Goal: Information Seeking & Learning: Compare options

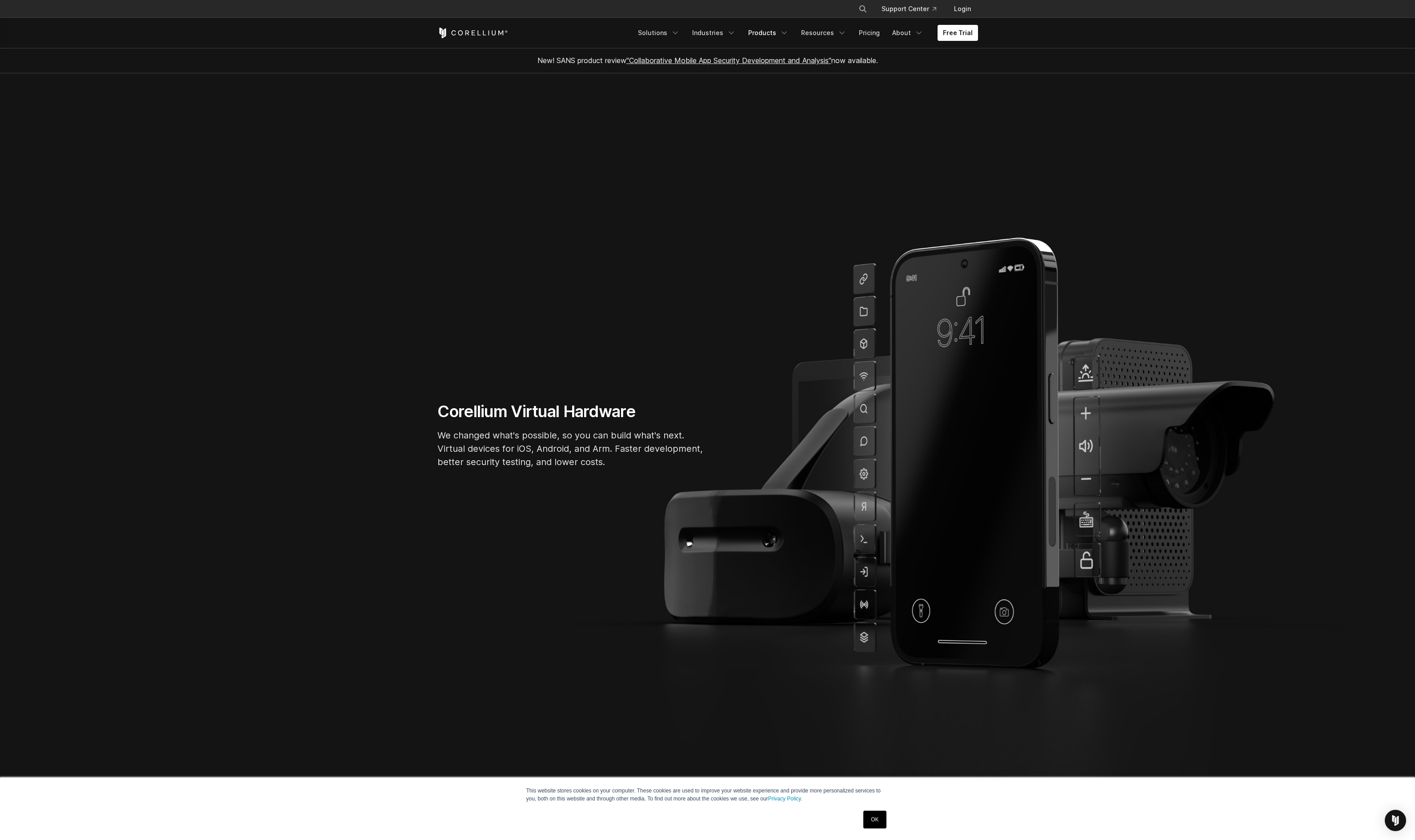
click at [787, 35] on icon "Navigation Menu" at bounding box center [784, 33] width 9 height 9
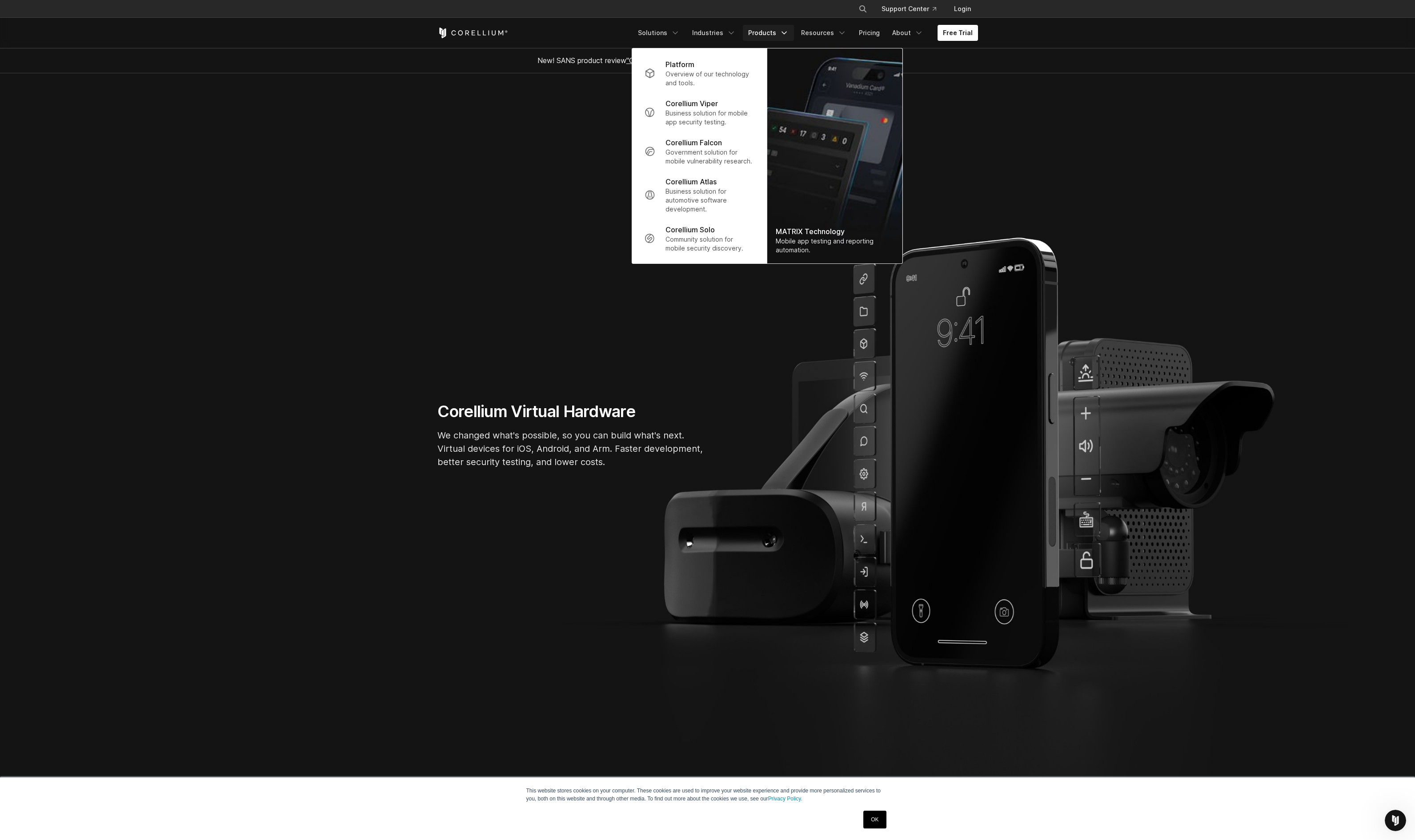
click at [707, 146] on p "Corellium Falcon" at bounding box center [694, 142] width 57 height 10
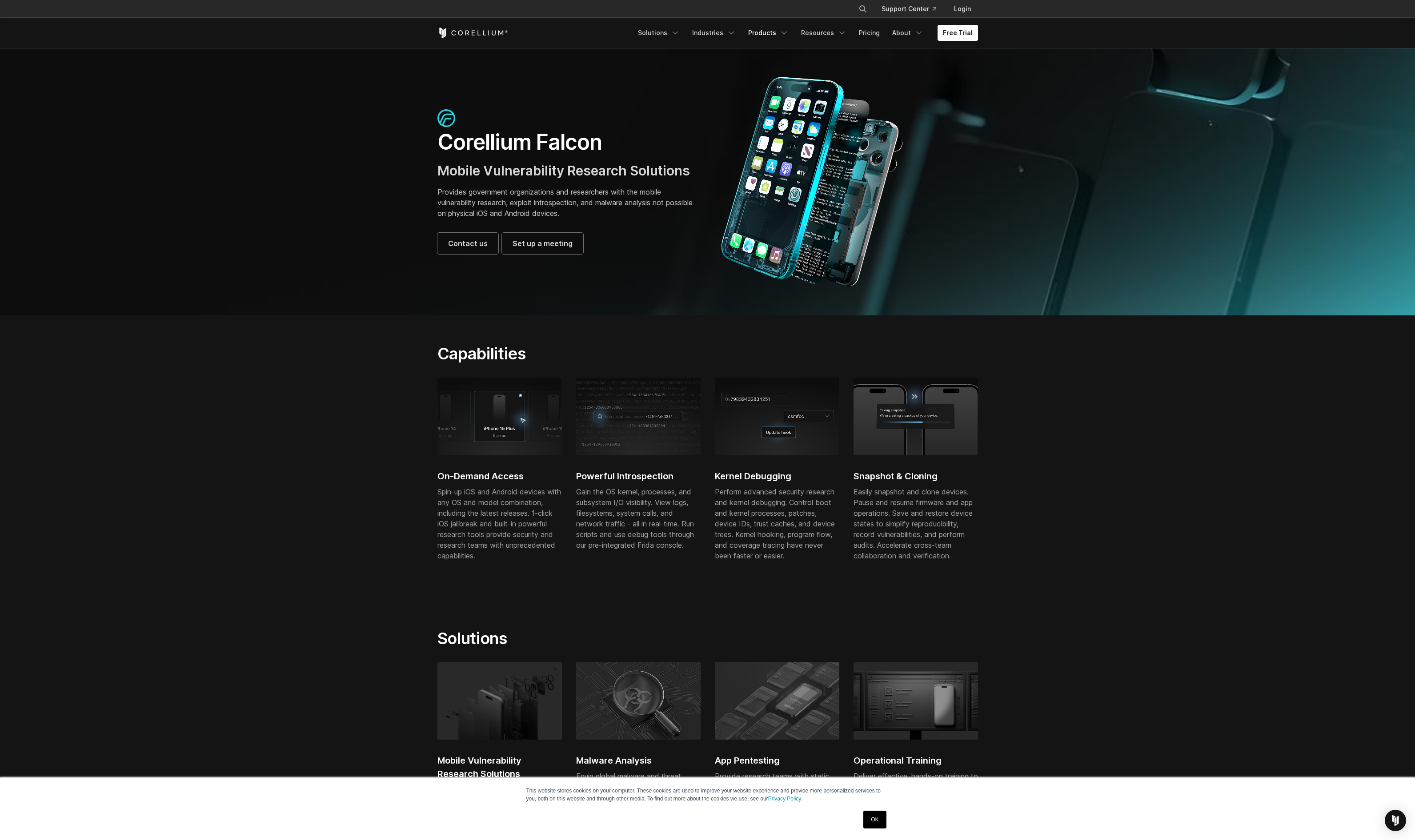
click at [789, 32] on icon "Navigation Menu" at bounding box center [784, 33] width 9 height 9
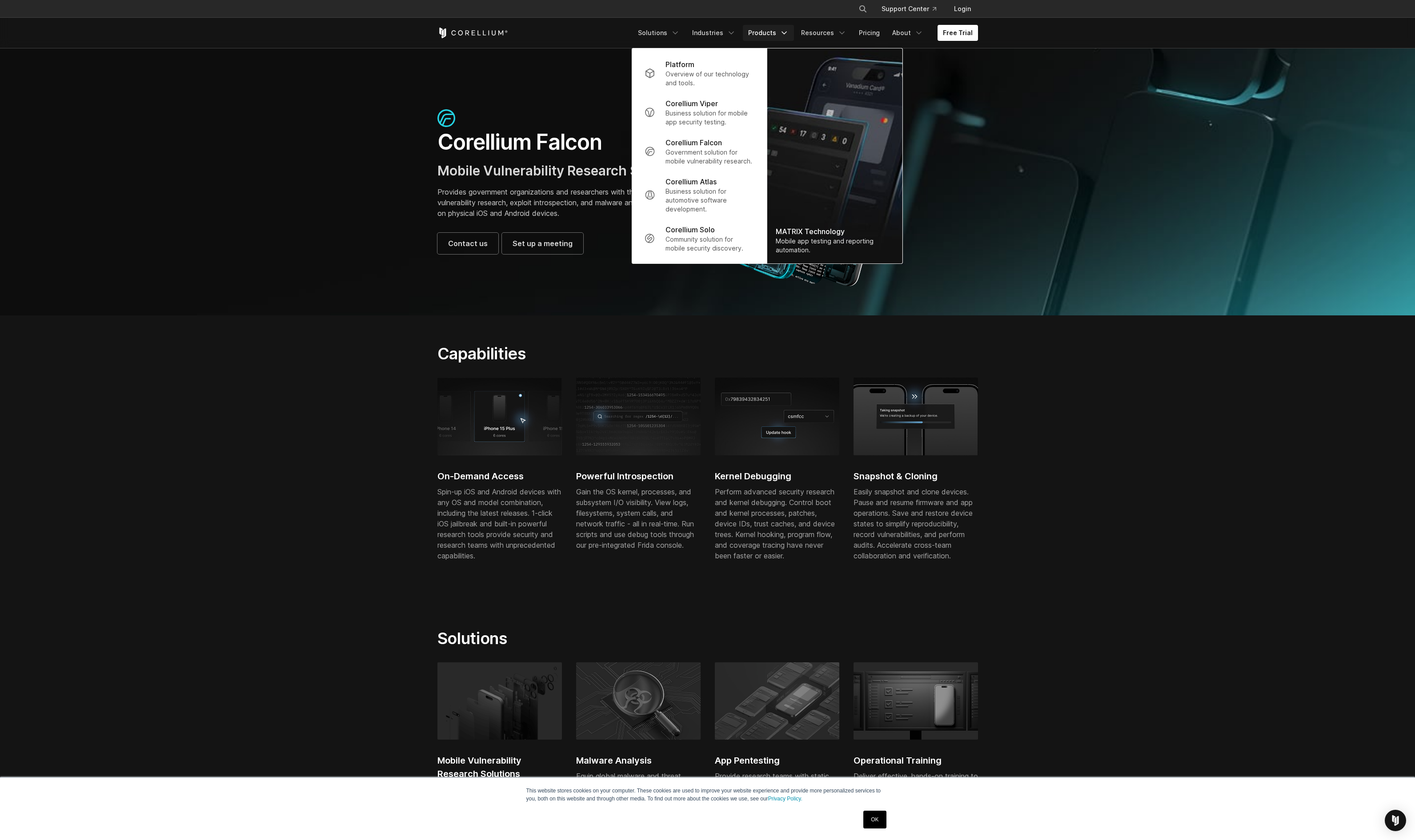
click at [715, 107] on p "Corellium Viper" at bounding box center [692, 103] width 52 height 10
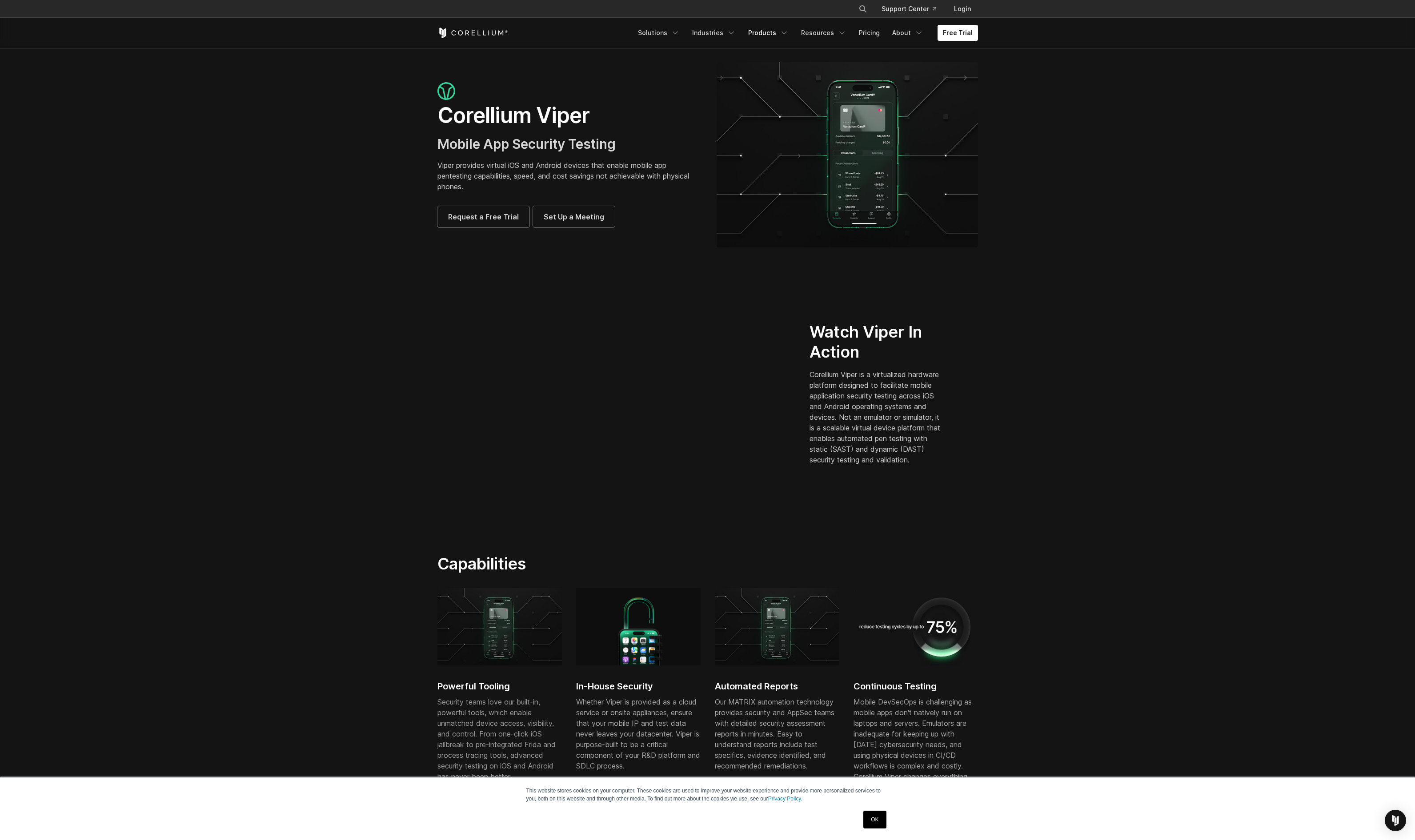
click at [784, 31] on icon "Navigation Menu" at bounding box center [784, 33] width 9 height 9
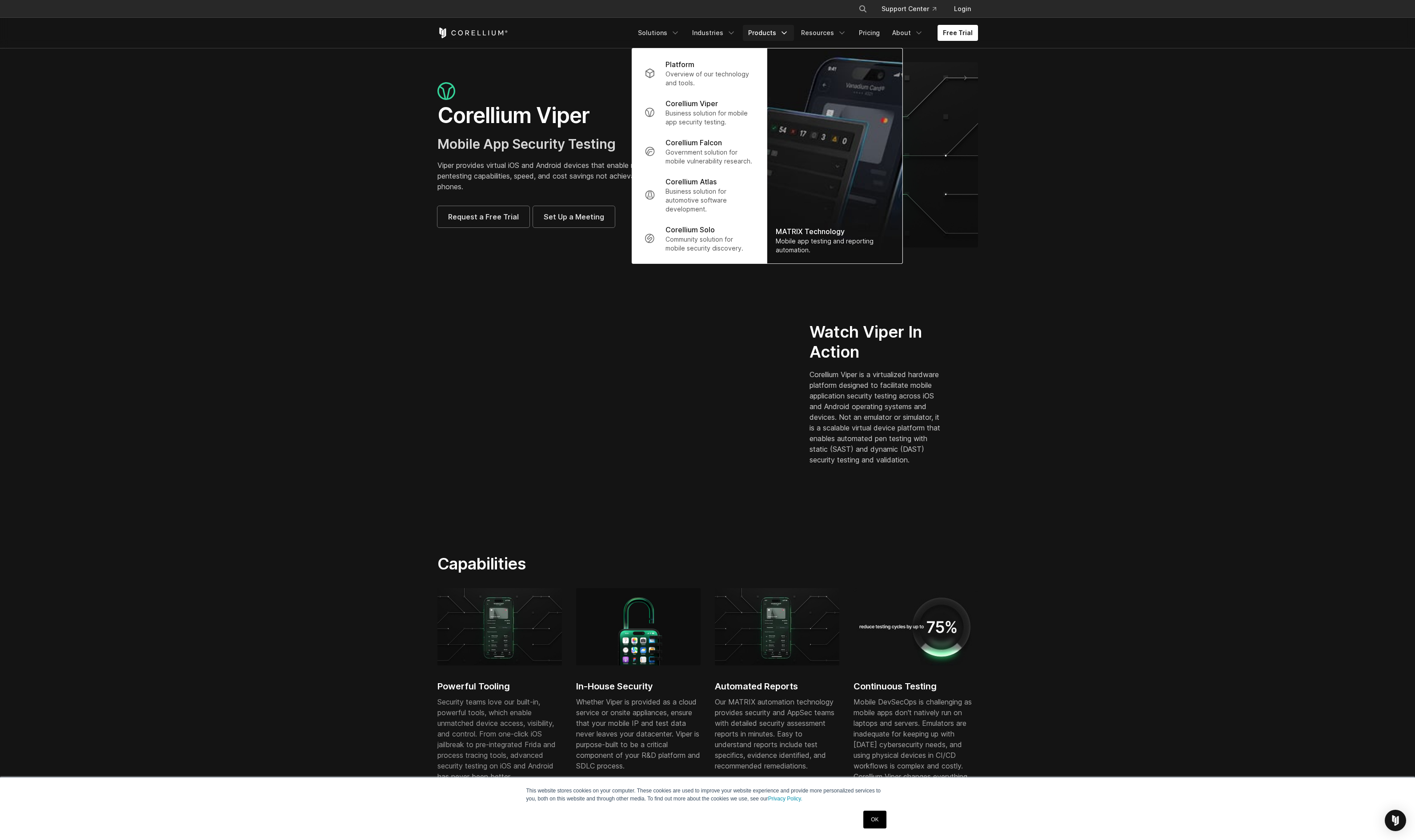
click at [721, 151] on p "Government solution for mobile vulnerability research." at bounding box center [710, 156] width 88 height 18
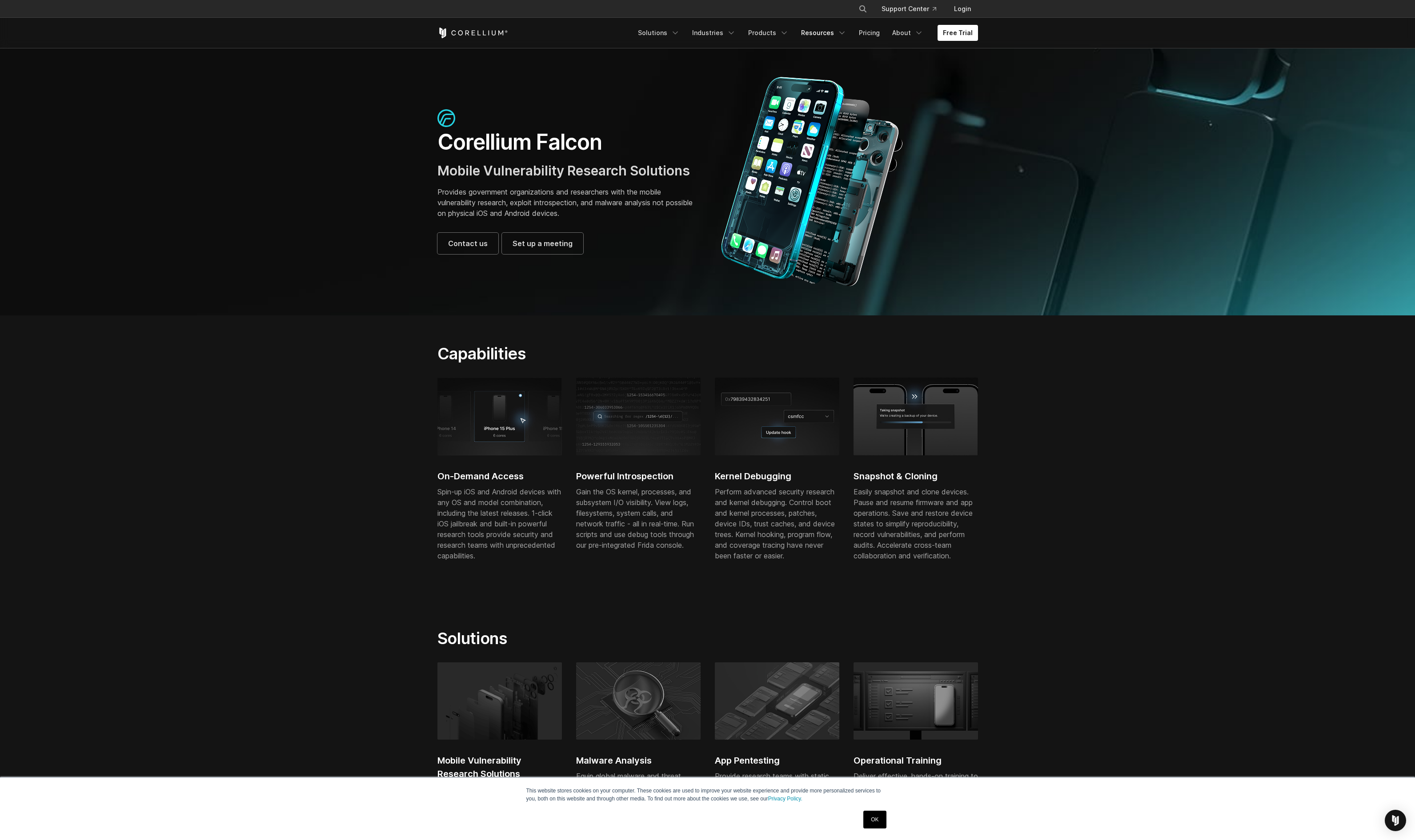
click at [846, 32] on icon "Navigation Menu" at bounding box center [842, 33] width 9 height 9
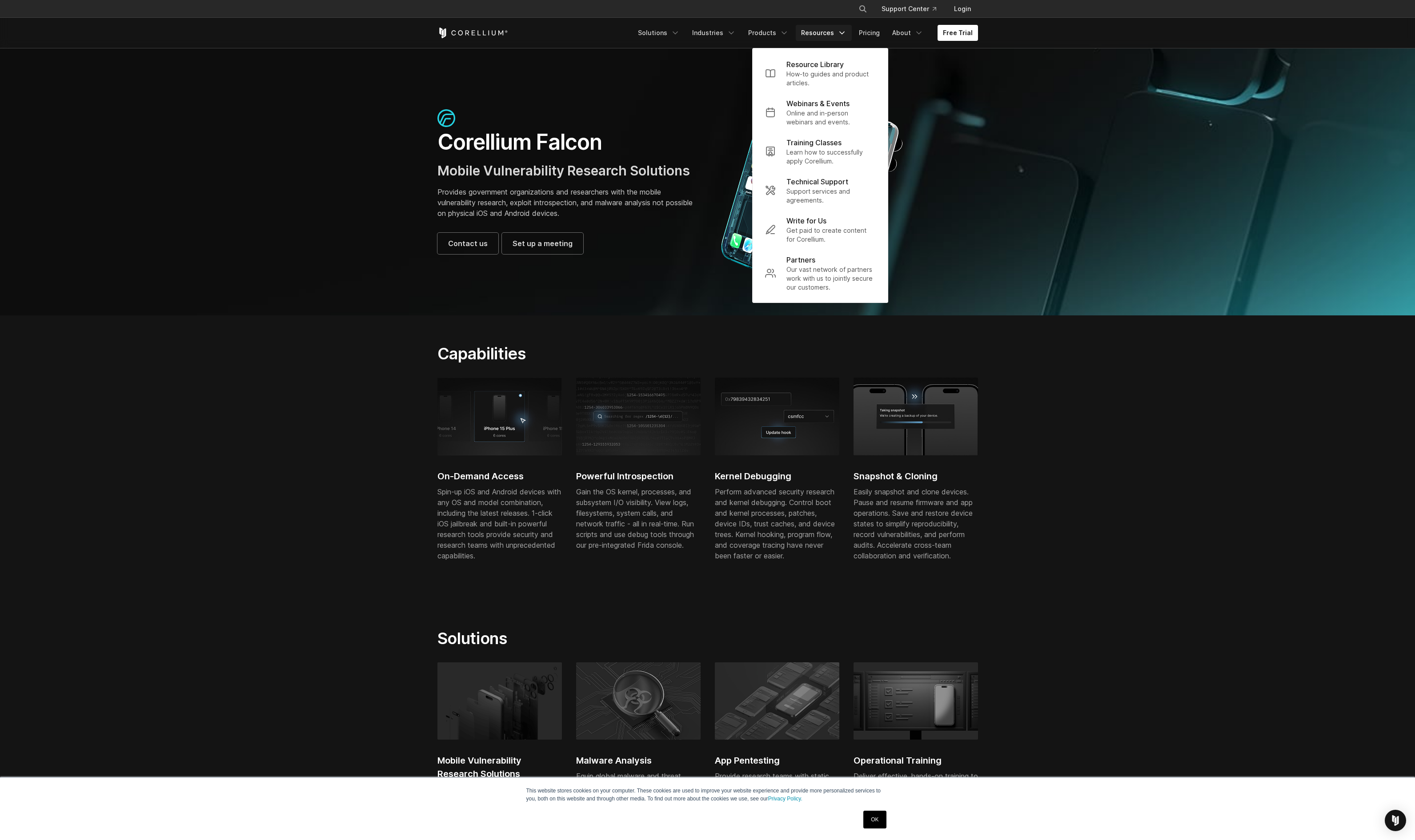
click at [846, 32] on icon "Navigation Menu" at bounding box center [842, 33] width 9 height 9
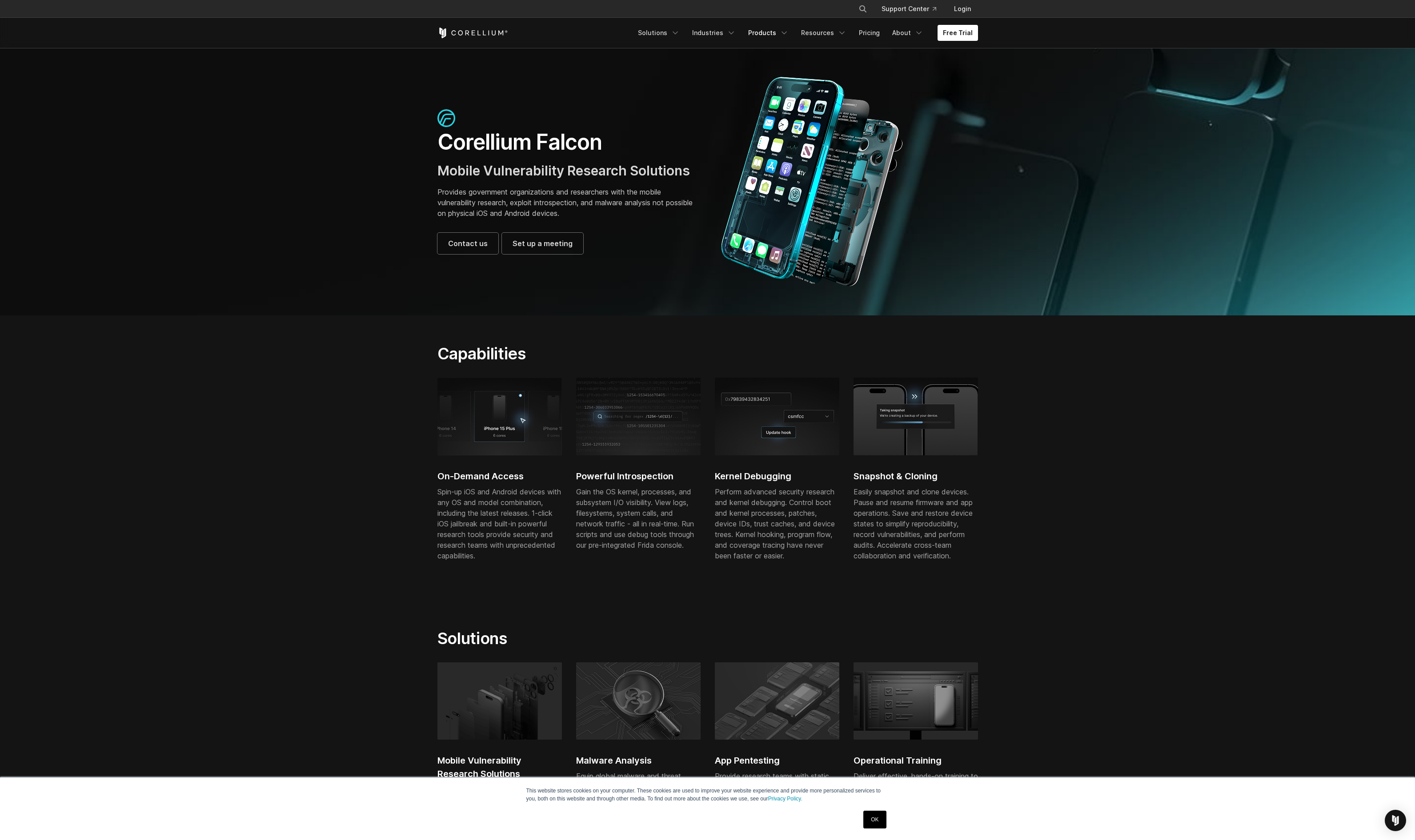
click at [787, 38] on link "Products" at bounding box center [768, 32] width 51 height 16
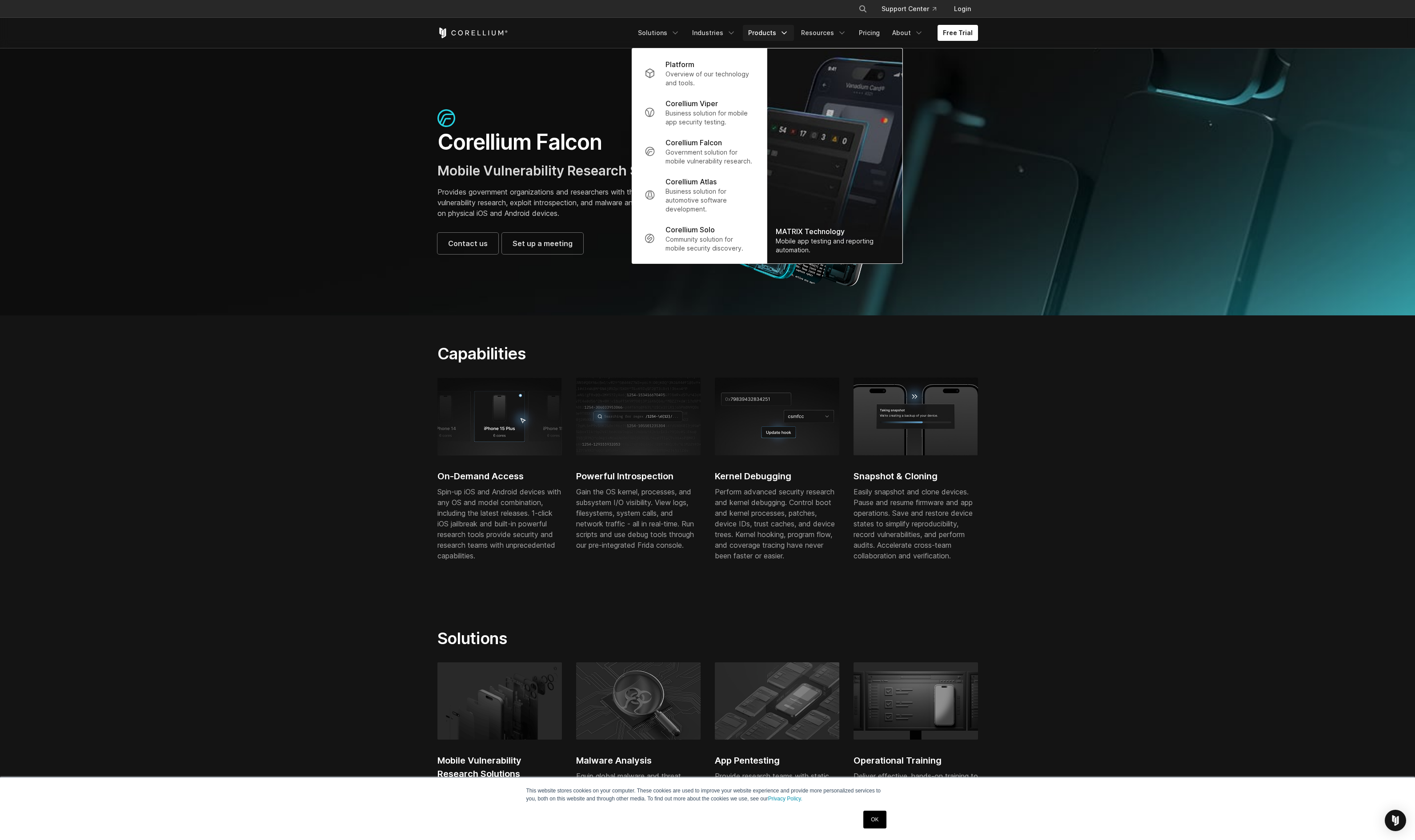
click at [718, 107] on p "Corellium Viper" at bounding box center [692, 103] width 52 height 10
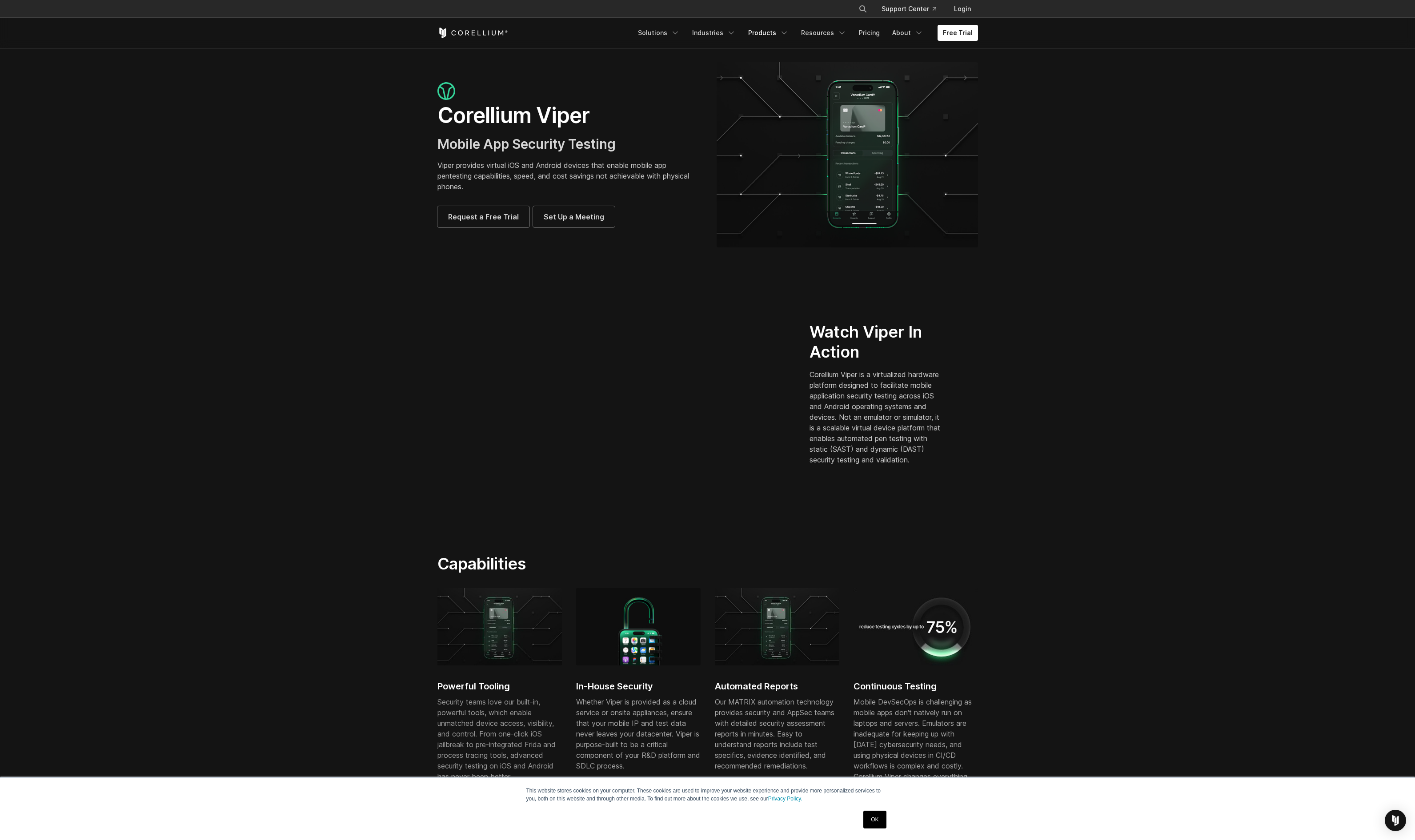
click at [788, 35] on icon "Navigation Menu" at bounding box center [784, 33] width 9 height 9
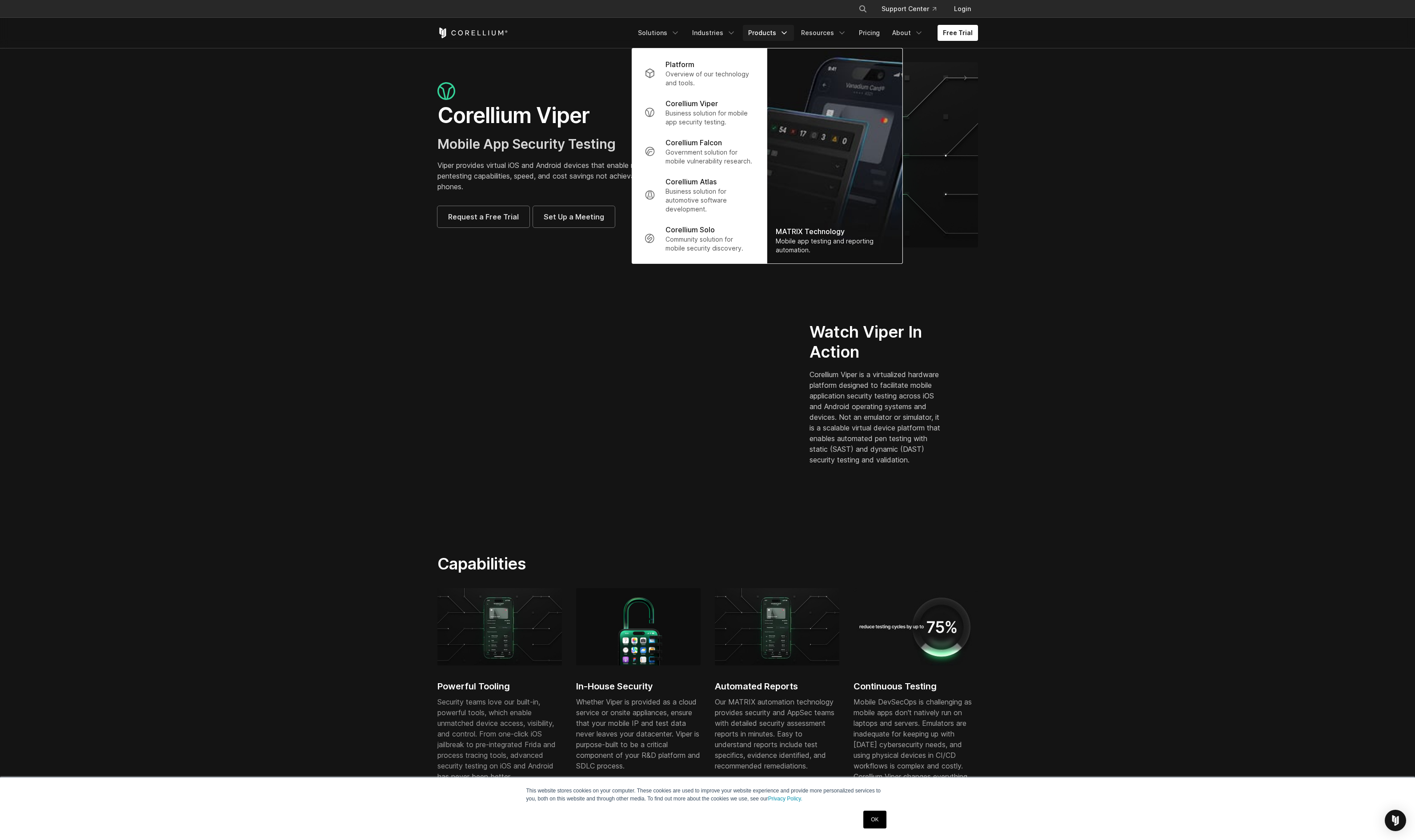
click at [707, 146] on p "Corellium Falcon" at bounding box center [694, 142] width 57 height 10
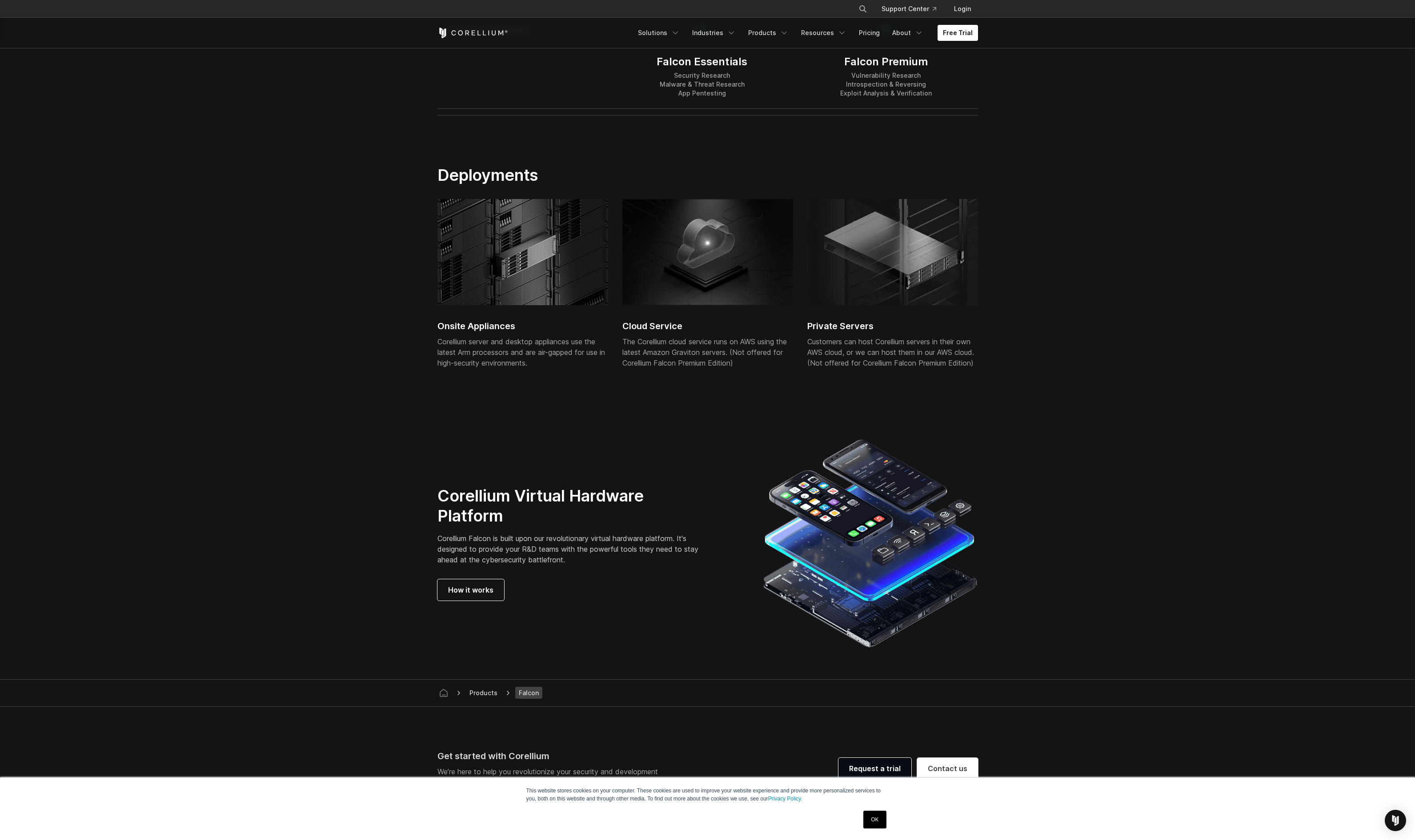
scroll to position [2133, 0]
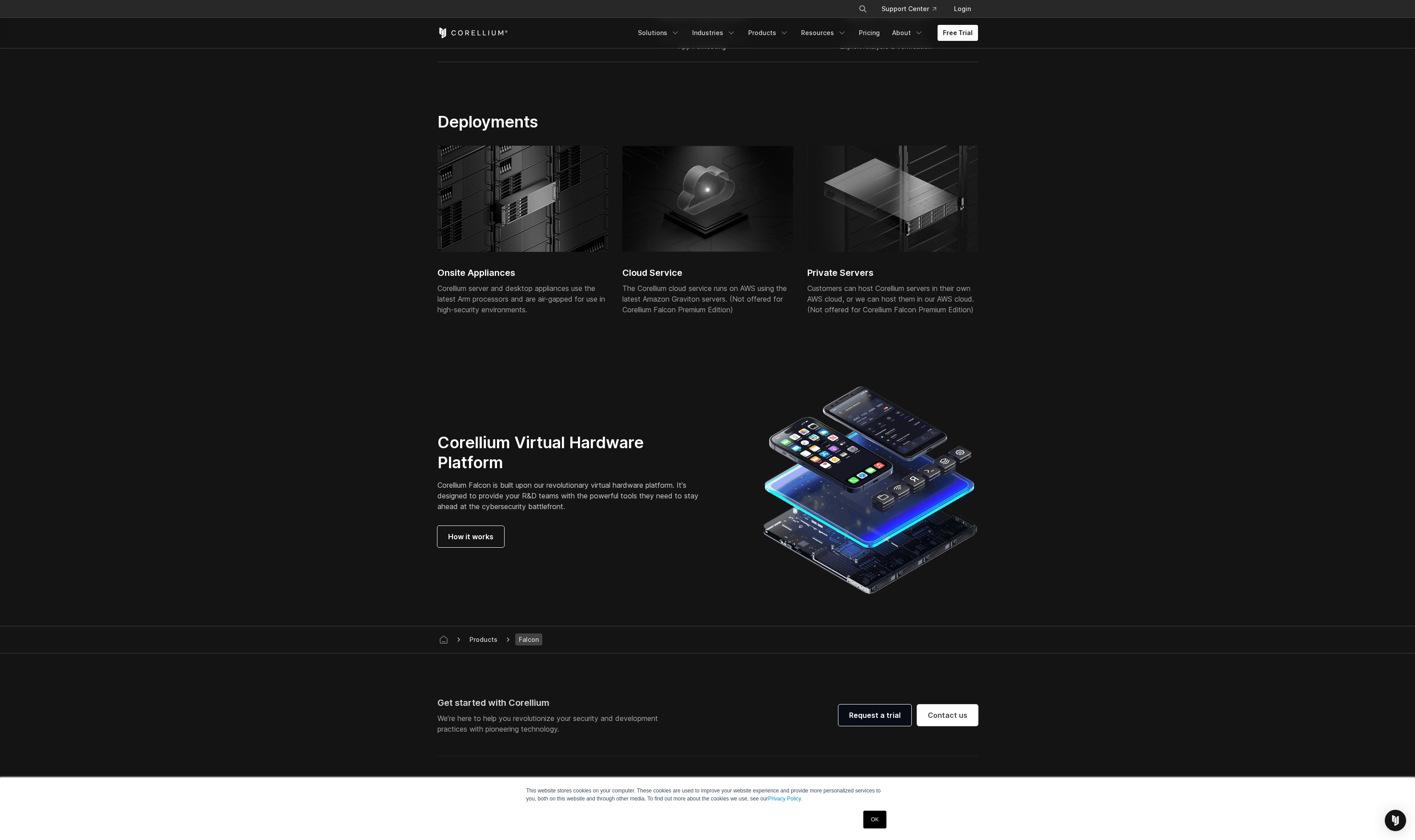
click at [1171, 217] on section "Deployments Onsite Appliances Corellium server and desktop appliances use the l…" at bounding box center [708, 219] width 1415 height 271
click at [1172, 214] on section "Deployments Onsite Appliances Corellium server and desktop appliances use the l…" at bounding box center [708, 219] width 1415 height 271
click at [781, 36] on link "Products" at bounding box center [768, 32] width 51 height 16
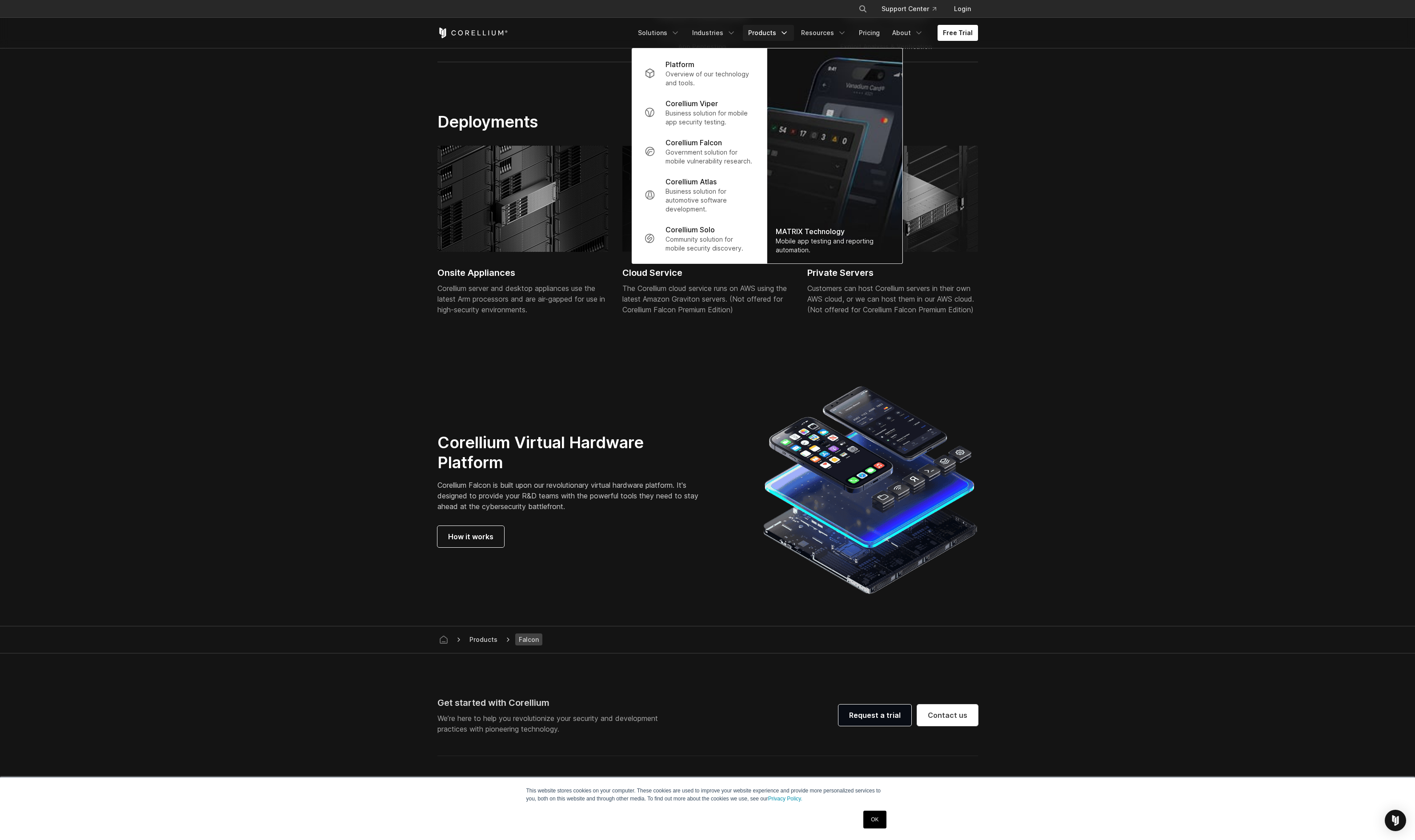
click at [699, 199] on p "Business solution for automotive software development." at bounding box center [710, 200] width 88 height 27
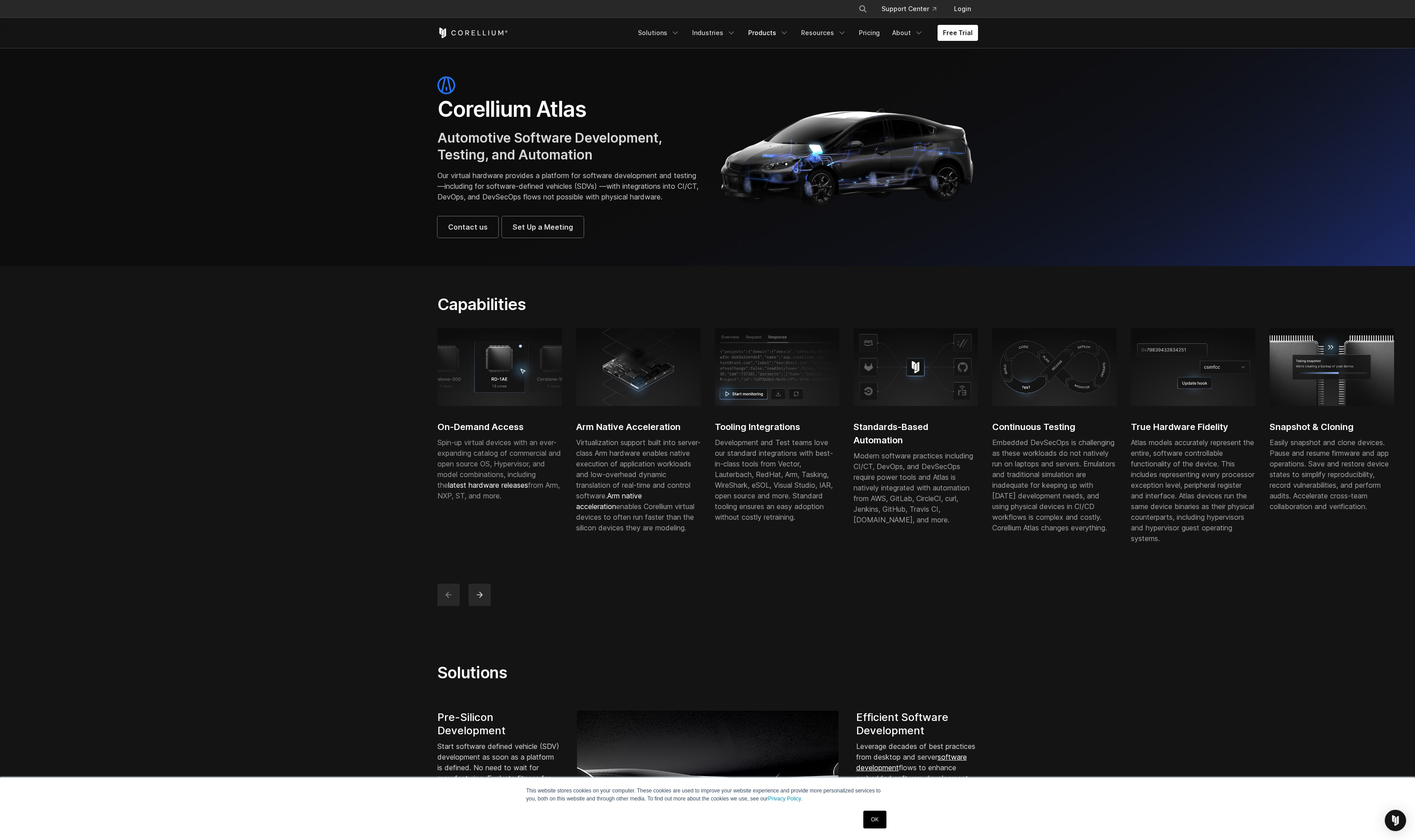
click at [789, 33] on icon "Navigation Menu" at bounding box center [784, 33] width 9 height 9
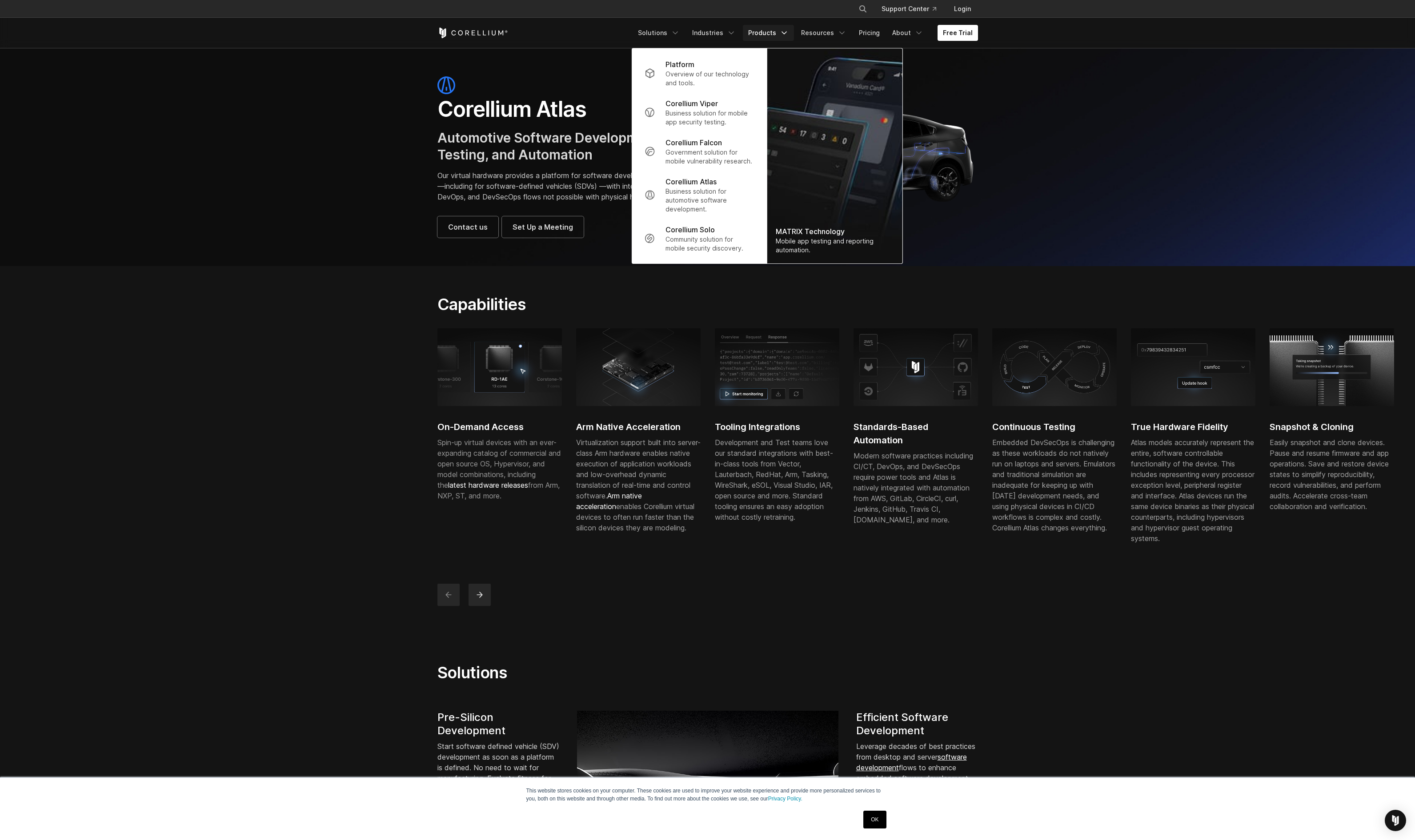
click at [694, 245] on p "Community solution for mobile security discovery." at bounding box center [710, 244] width 88 height 18
